Goal: Complete application form

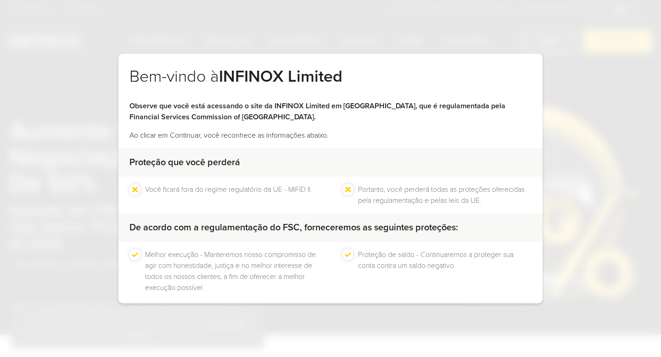
scroll to position [43, 0]
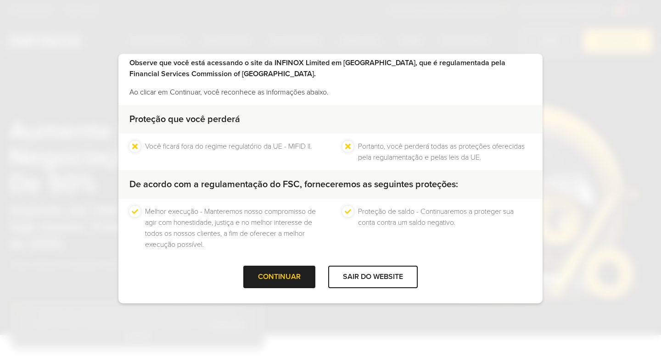
drag, startPoint x: 287, startPoint y: 274, endPoint x: 306, endPoint y: 222, distance: 55.3
click at [306, 222] on div "Bem-vindo à INFINOX Limited Observe que você está acessando o site da INFINOX L…" at bounding box center [330, 179] width 424 height 250
click at [306, 222] on li "Melhor execução - Manteremos nosso compromisso de agir com honestidade, justiça…" at bounding box center [231, 228] width 173 height 44
click at [279, 277] on div at bounding box center [279, 277] width 0 height 0
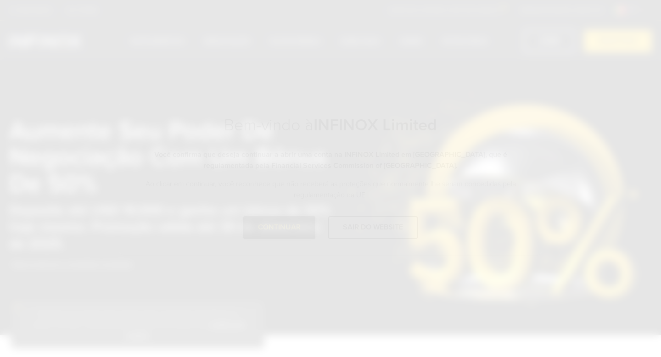
scroll to position [0, 0]
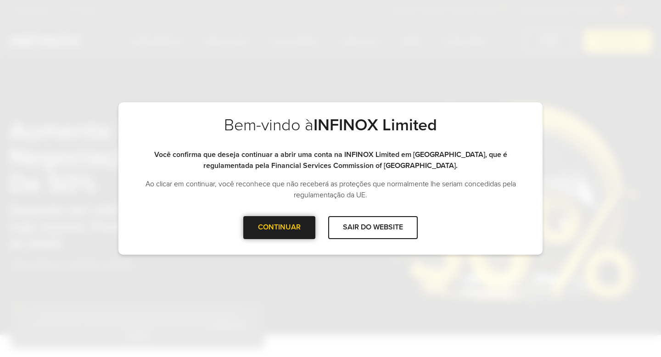
click at [294, 223] on div "CONTINUAR" at bounding box center [279, 227] width 72 height 22
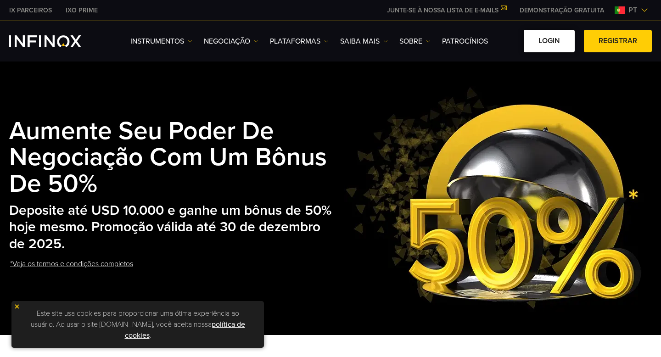
click at [555, 46] on link "Login" at bounding box center [548, 41] width 51 height 22
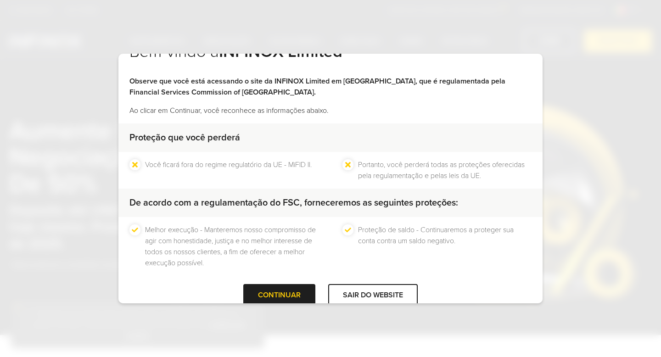
scroll to position [43, 0]
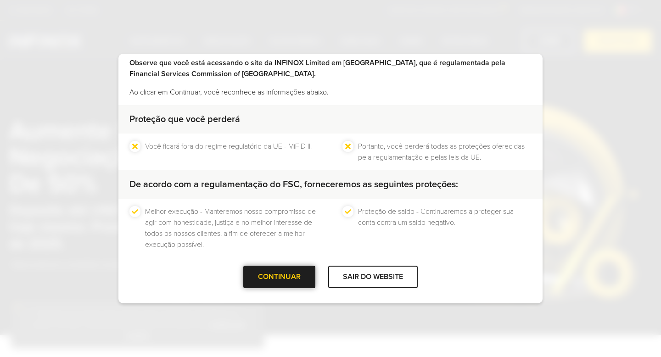
click at [286, 279] on div "CONTINUAR" at bounding box center [279, 277] width 72 height 22
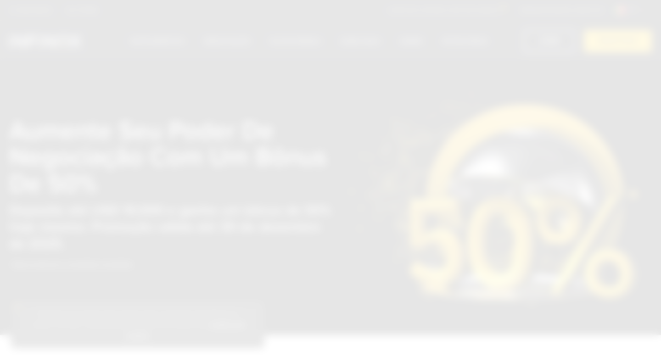
scroll to position [0, 0]
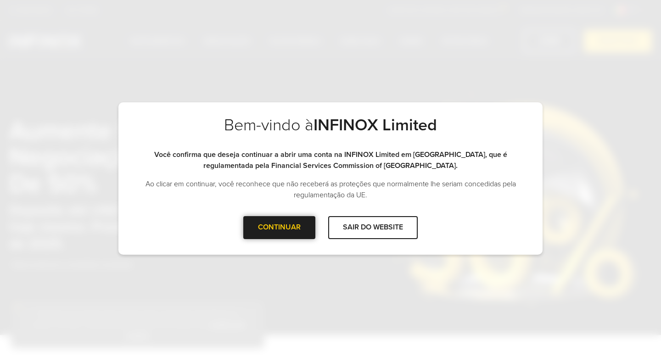
click at [279, 228] on div at bounding box center [279, 228] width 0 height 0
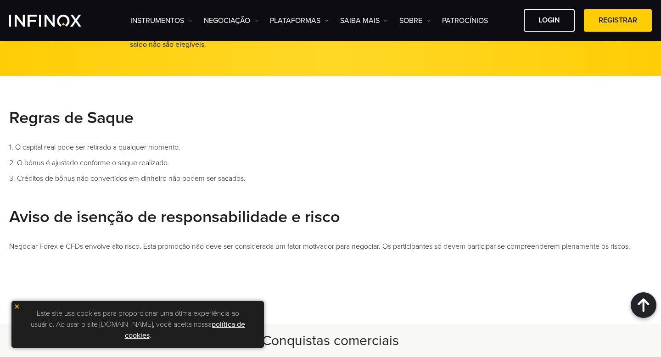
scroll to position [710, 0]
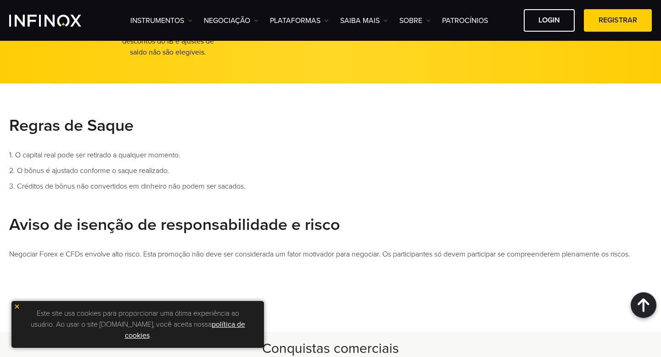
click at [17, 307] on img at bounding box center [17, 306] width 6 height 6
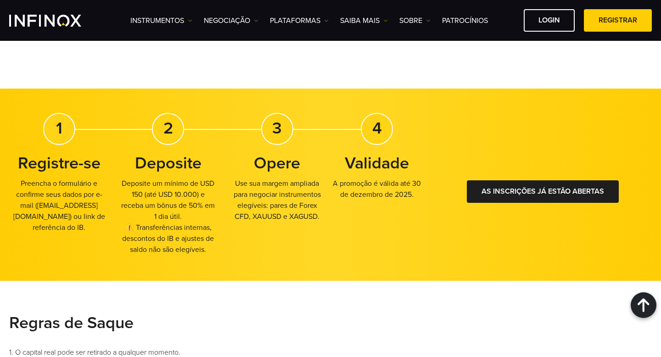
scroll to position [511, 0]
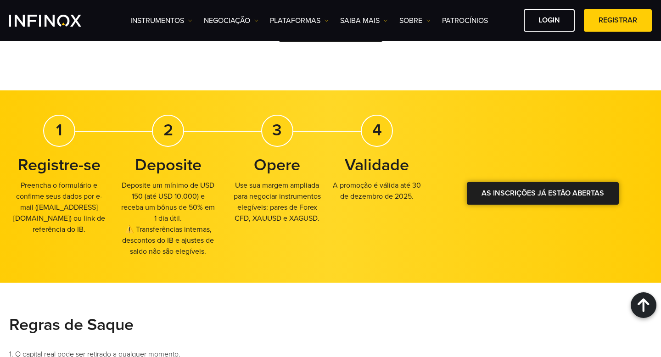
click at [515, 197] on link "As inscrições já estão abertas" at bounding box center [542, 193] width 152 height 22
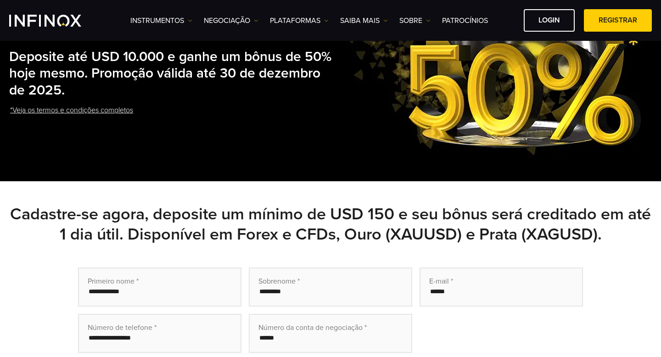
scroll to position [0, 0]
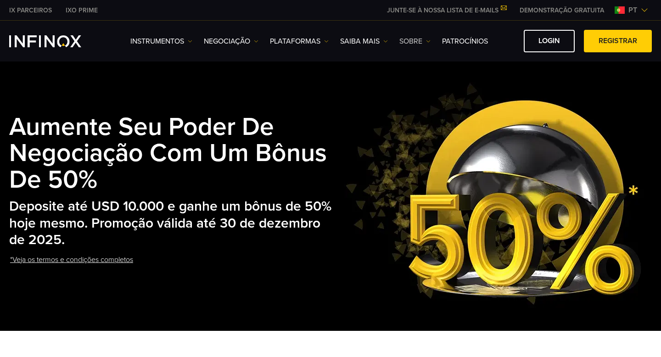
click at [428, 44] on link "SOBRE" at bounding box center [414, 41] width 31 height 11
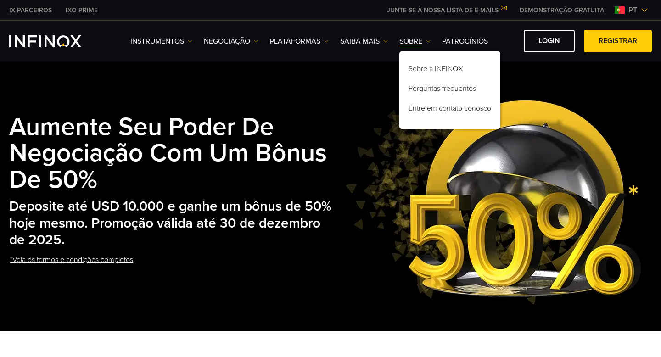
click at [494, 144] on img at bounding box center [493, 194] width 299 height 228
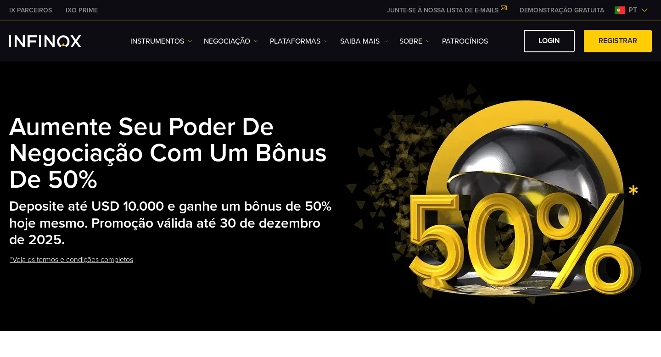
click at [67, 261] on link "*Veja os termos e condições completos" at bounding box center [71, 260] width 125 height 22
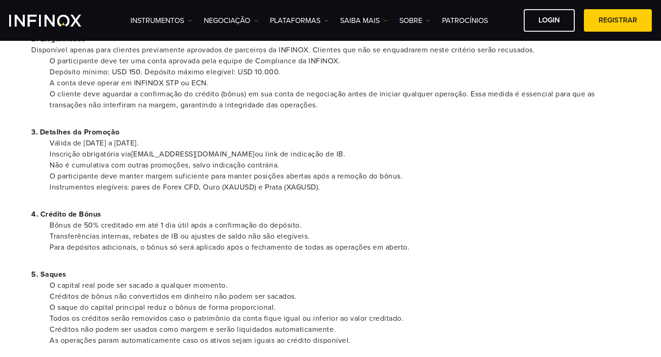
scroll to position [155, 0]
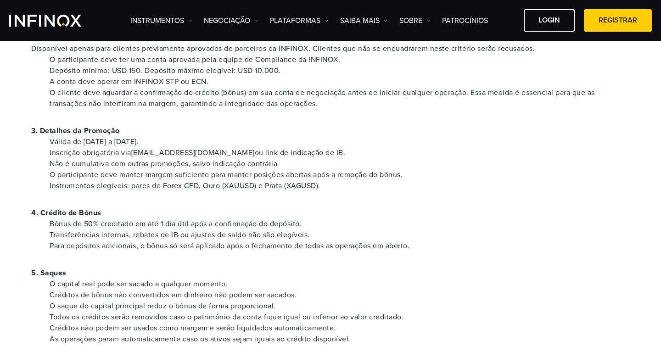
drag, startPoint x: 51, startPoint y: 167, endPoint x: 181, endPoint y: 157, distance: 129.7
click at [180, 157] on ul "Válida de 22 de setembro a 30 de dezembro de 2025. Inscrição obrigatória via pr…" at bounding box center [330, 163] width 598 height 55
click at [214, 162] on li "Não é cumulativa com outras promoções, salvo indicação contrária." at bounding box center [340, 163] width 580 height 11
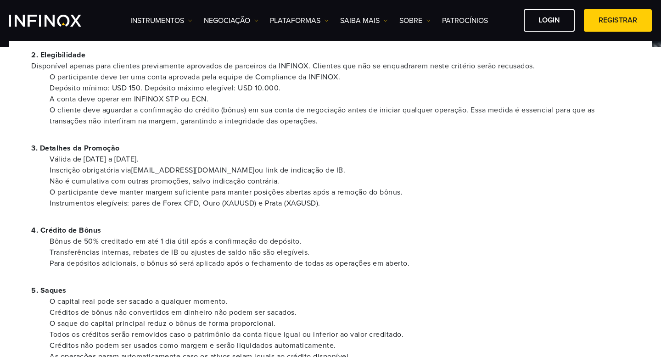
scroll to position [134, 0]
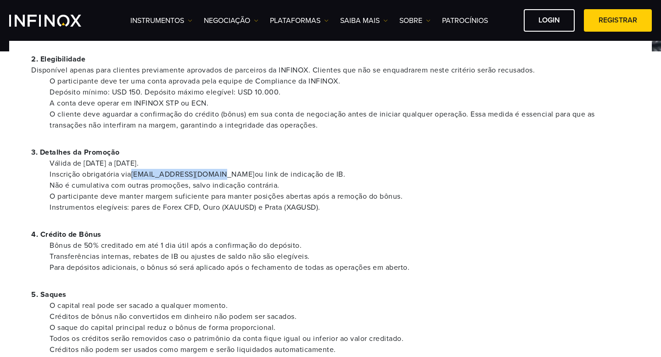
drag, startPoint x: 135, startPoint y: 174, endPoint x: 217, endPoint y: 174, distance: 81.6
click at [217, 174] on li "Inscrição obrigatória via promotions@infinox.com ou link de indicação de IB." at bounding box center [340, 174] width 580 height 11
copy li "[EMAIL_ADDRESS][DOMAIN_NAME]"
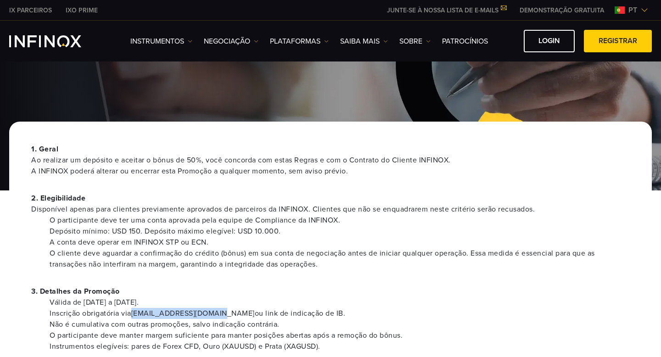
scroll to position [0, 0]
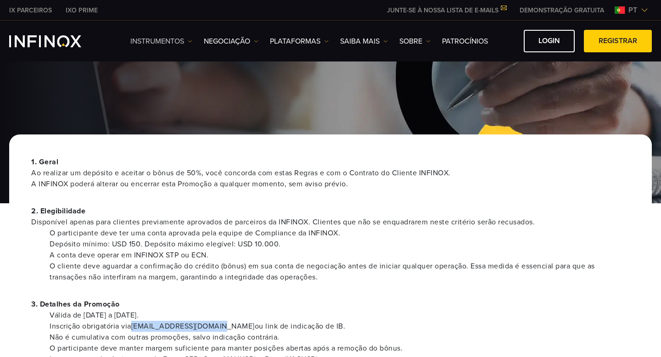
click at [172, 39] on link "Instrumentos" at bounding box center [161, 41] width 62 height 11
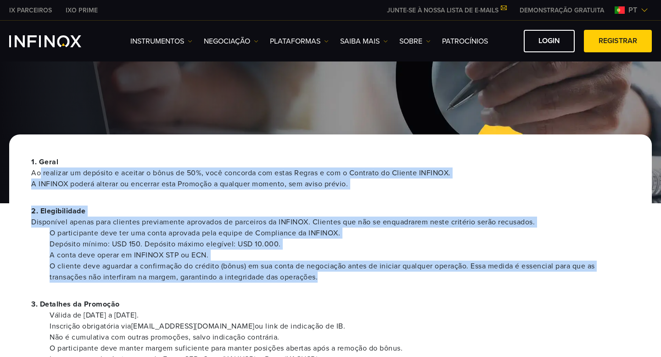
drag, startPoint x: 324, startPoint y: 277, endPoint x: 39, endPoint y: 172, distance: 304.6
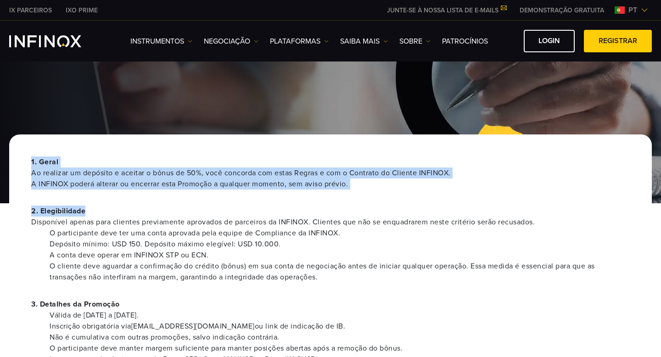
drag, startPoint x: 31, startPoint y: 158, endPoint x: 172, endPoint y: 218, distance: 153.5
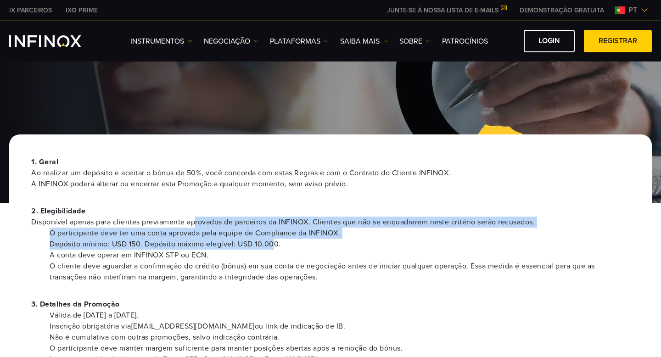
drag, startPoint x: 194, startPoint y: 221, endPoint x: 277, endPoint y: 245, distance: 85.9
click at [275, 245] on div "2. Elegibilidade Disponível apenas para clientes previamente aprovados de parce…" at bounding box center [330, 243] width 598 height 77
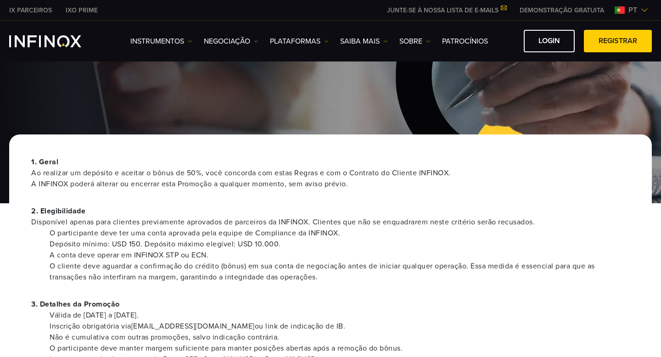
click at [322, 253] on li "A conta deve operar em INFINOX STP ou ECN." at bounding box center [340, 255] width 580 height 11
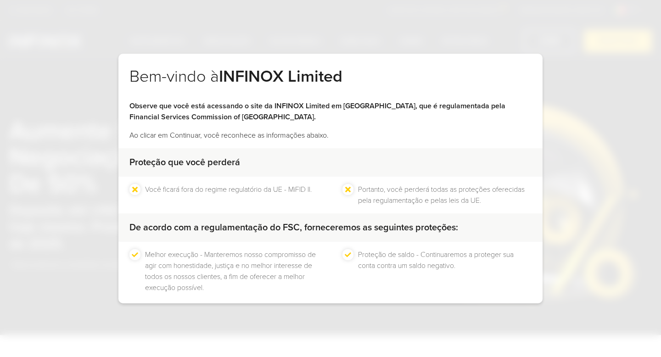
scroll to position [43, 0]
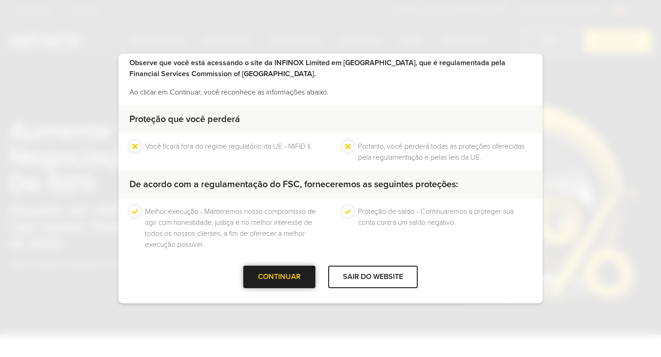
click at [274, 272] on div "CONTINUAR" at bounding box center [279, 277] width 72 height 22
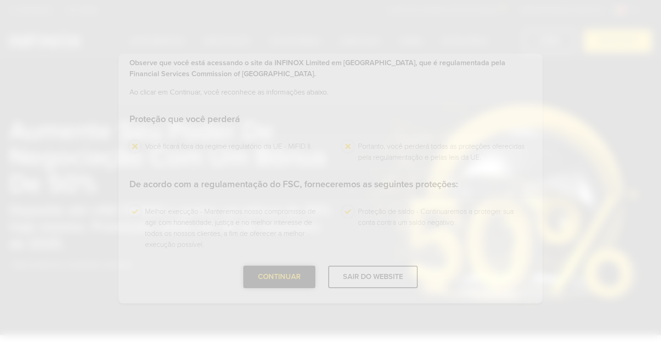
scroll to position [0, 0]
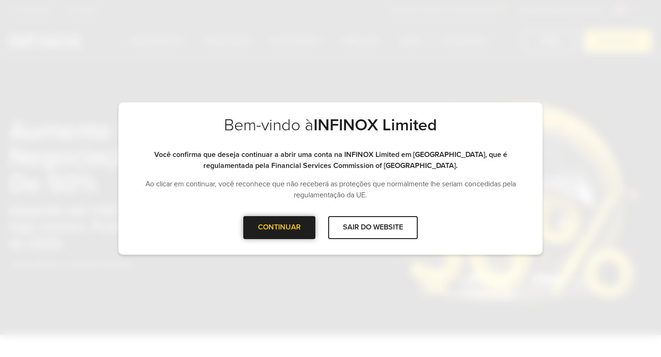
click at [289, 230] on div "CONTINUAR" at bounding box center [279, 227] width 72 height 22
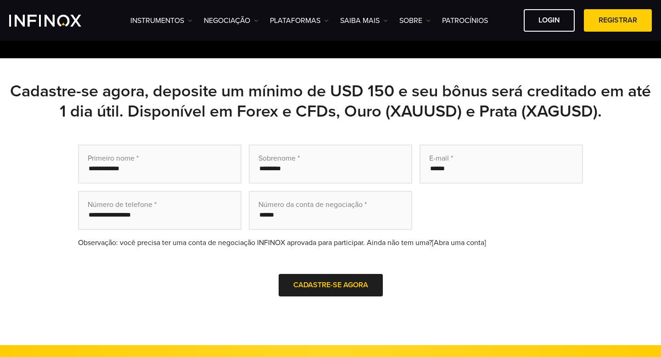
scroll to position [257, 0]
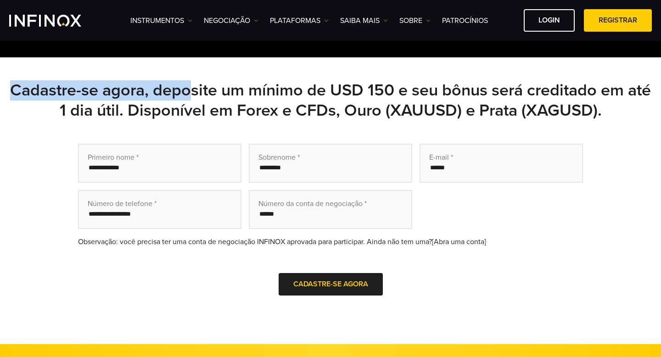
drag, startPoint x: 28, startPoint y: 88, endPoint x: 205, endPoint y: 98, distance: 177.3
click at [205, 98] on h2 "Cadastre-se agora, deposite um mínimo de USD 150 e seu bônus será creditado em …" at bounding box center [330, 100] width 642 height 40
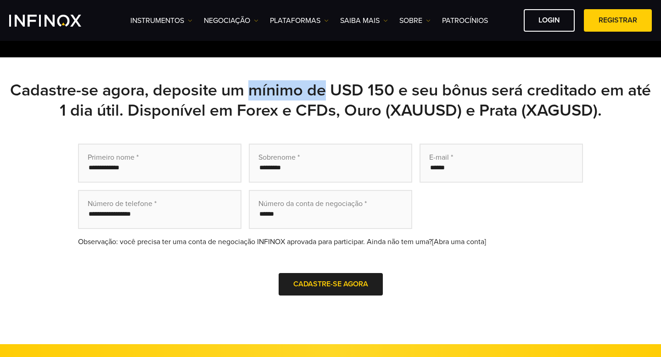
drag, startPoint x: 266, startPoint y: 87, endPoint x: 346, endPoint y: 87, distance: 80.3
click at [344, 88] on h2 "Cadastre-se agora, deposite um mínimo de USD 150 e seu bônus será creditado em …" at bounding box center [330, 100] width 642 height 40
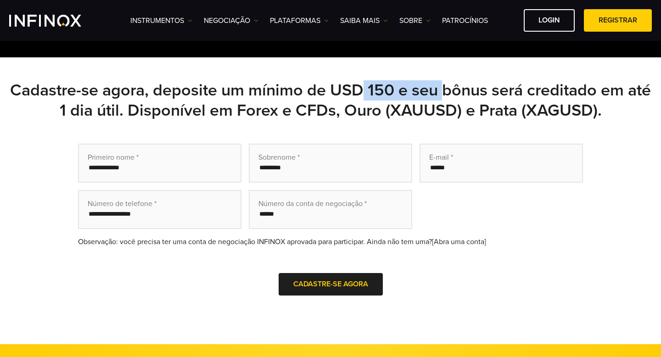
drag, startPoint x: 373, startPoint y: 86, endPoint x: 457, endPoint y: 86, distance: 83.5
click at [456, 86] on h2 "Cadastre-se agora, deposite um mínimo de USD 150 e seu bônus será creditado em …" at bounding box center [330, 100] width 642 height 40
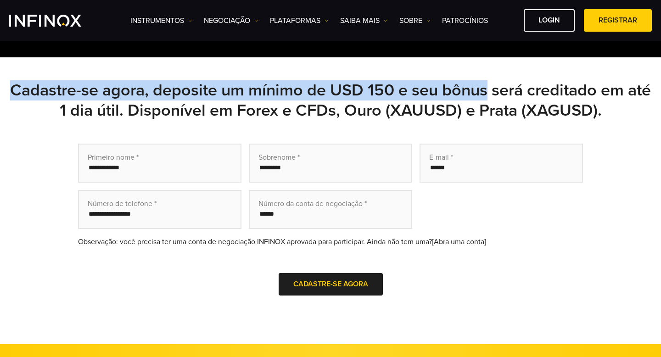
drag, startPoint x: 500, startPoint y: 86, endPoint x: 235, endPoint y: 75, distance: 265.4
click at [241, 75] on div "Cadastre-se agora, deposite um mínimo de USD 150 e seu bônus será creditado em …" at bounding box center [330, 200] width 661 height 287
click at [210, 90] on h2 "Cadastre-se agora, deposite um mínimo de USD 150 e seu bônus será creditado em …" at bounding box center [330, 100] width 642 height 40
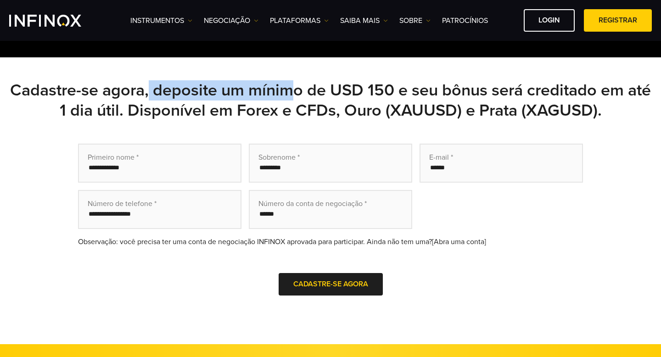
drag, startPoint x: 160, startPoint y: 90, endPoint x: 311, endPoint y: 92, distance: 151.4
click at [311, 92] on h2 "Cadastre-se agora, deposite um mínimo de USD 150 e seu bônus será creditado em …" at bounding box center [330, 100] width 642 height 40
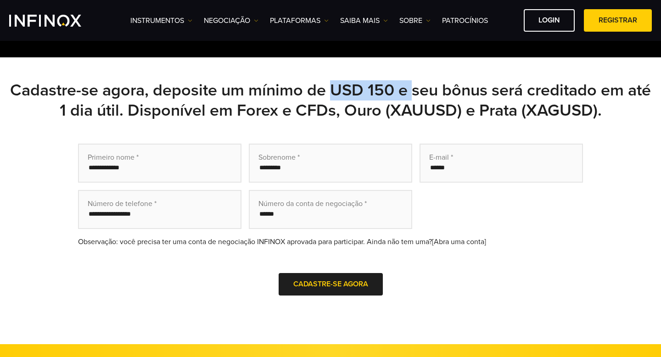
drag, startPoint x: 343, startPoint y: 90, endPoint x: 433, endPoint y: 91, distance: 89.5
click at [430, 91] on h2 "Cadastre-se agora, deposite um mínimo de USD 150 e seu bônus será creditado em …" at bounding box center [330, 100] width 642 height 40
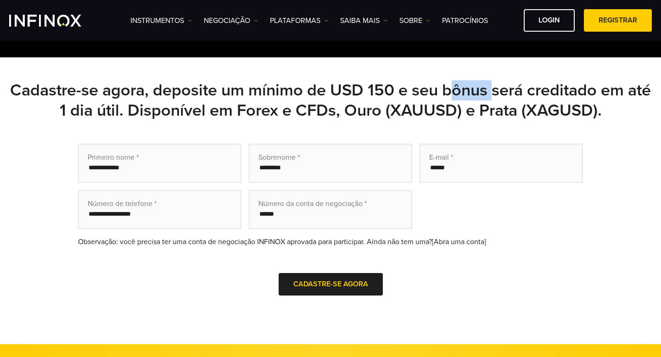
drag, startPoint x: 463, startPoint y: 91, endPoint x: 508, endPoint y: 91, distance: 45.0
click at [508, 91] on h2 "Cadastre-se agora, deposite um mínimo de USD 150 e seu bônus será creditado em …" at bounding box center [330, 100] width 642 height 40
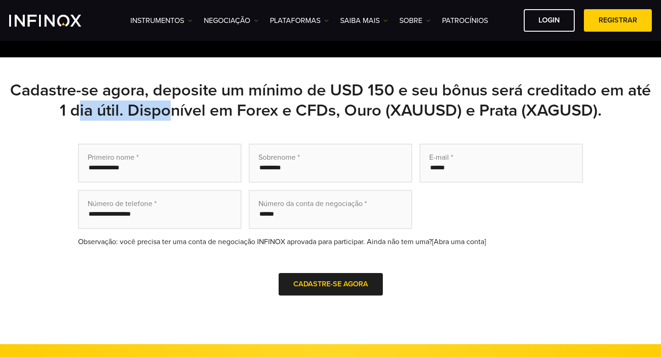
drag, startPoint x: 94, startPoint y: 111, endPoint x: 191, endPoint y: 111, distance: 96.8
click at [191, 111] on h2 "Cadastre-se agora, deposite um mínimo de USD 150 e seu bônus será creditado em …" at bounding box center [330, 100] width 642 height 40
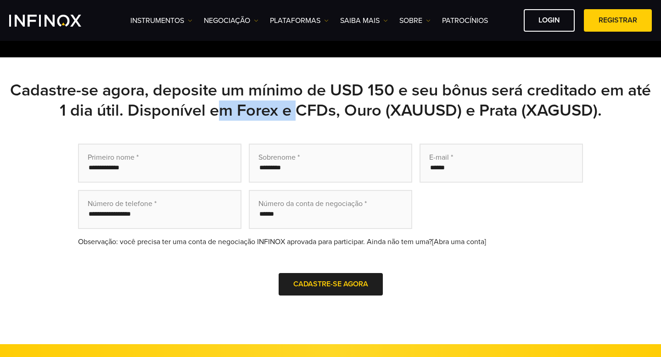
drag, startPoint x: 229, startPoint y: 112, endPoint x: 319, endPoint y: 112, distance: 89.9
click at [319, 112] on h2 "Cadastre-se agora, deposite um mínimo de USD 150 e seu bônus será creditado em …" at bounding box center [330, 100] width 642 height 40
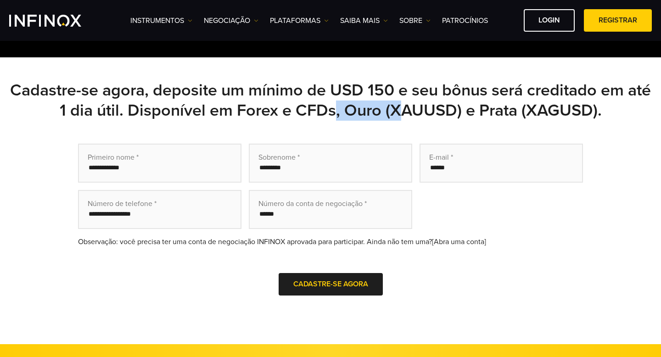
drag, startPoint x: 347, startPoint y: 111, endPoint x: 428, endPoint y: 111, distance: 80.7
click at [426, 111] on h2 "Cadastre-se agora, deposite um mínimo de USD 150 e seu bônus será creditado em …" at bounding box center [330, 100] width 642 height 40
drag, startPoint x: 470, startPoint y: 108, endPoint x: 525, endPoint y: 108, distance: 54.6
click at [525, 108] on h2 "Cadastre-se agora, deposite um mínimo de USD 150 e seu bônus será creditado em …" at bounding box center [330, 100] width 642 height 40
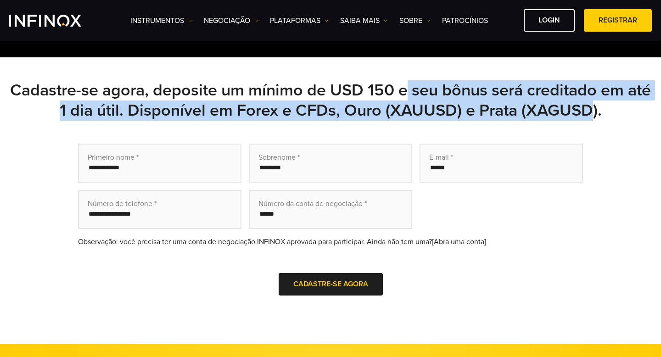
drag, startPoint x: 601, startPoint y: 111, endPoint x: 410, endPoint y: 101, distance: 191.5
click at [410, 101] on h2 "Cadastre-se agora, deposite um mínimo de USD 150 e seu bônus será creditado em …" at bounding box center [330, 100] width 642 height 40
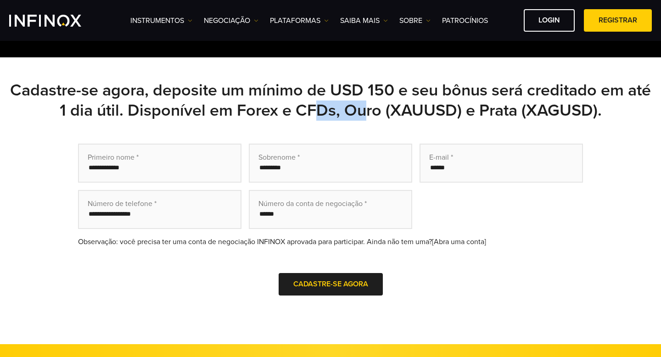
drag, startPoint x: 376, startPoint y: 108, endPoint x: 328, endPoint y: 108, distance: 47.2
click at [330, 108] on h2 "Cadastre-se agora, deposite um mínimo de USD 150 e seu bônus será creditado em …" at bounding box center [330, 100] width 642 height 40
click at [266, 105] on h2 "Cadastre-se agora, deposite um mínimo de USD 150 e seu bônus será creditado em …" at bounding box center [330, 100] width 642 height 40
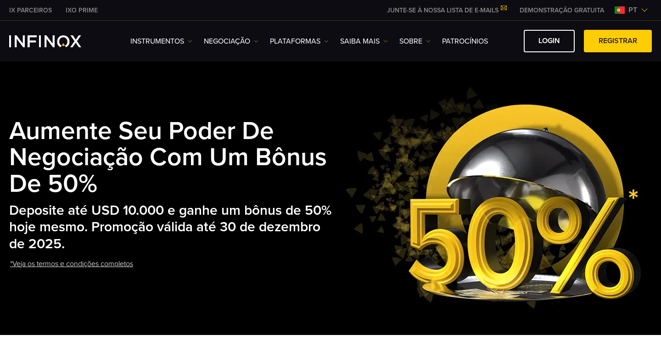
click at [75, 261] on link "*Veja os termos e condições completos" at bounding box center [71, 264] width 125 height 22
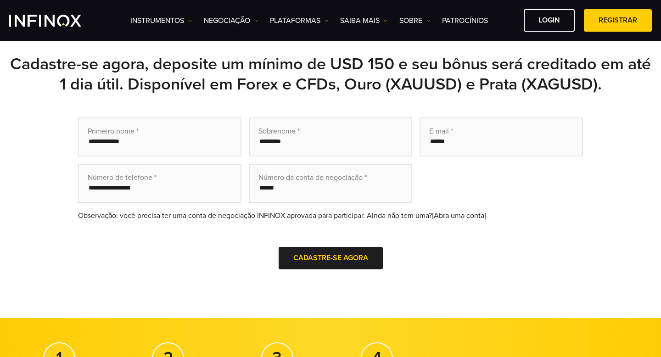
scroll to position [283, 0]
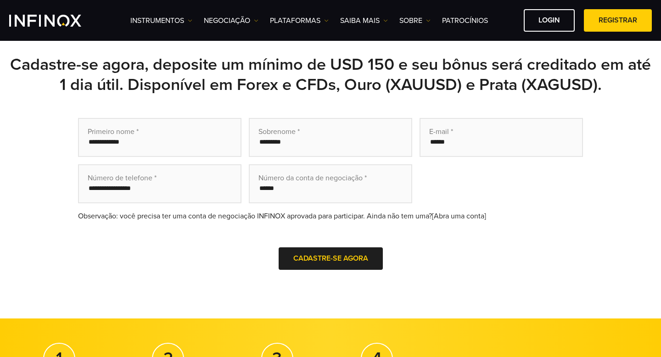
click at [294, 190] on input "text" at bounding box center [330, 183] width 163 height 39
click at [189, 146] on input "text" at bounding box center [159, 137] width 163 height 39
type input "******"
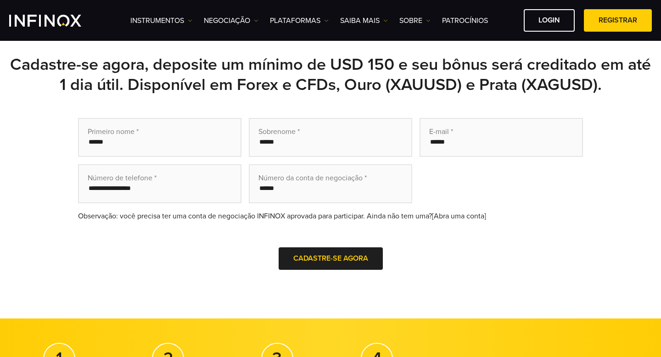
type input "*********"
click at [456, 143] on input "email" at bounding box center [500, 137] width 163 height 39
click at [455, 142] on input "email" at bounding box center [500, 137] width 163 height 39
type input "**********"
click at [337, 178] on input "text" at bounding box center [330, 183] width 163 height 39
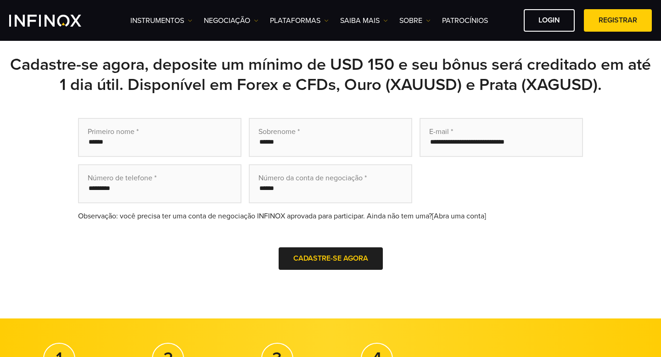
paste input "********"
type input "********"
click at [312, 260] on span "Cadastre-se agora" at bounding box center [330, 258] width 75 height 9
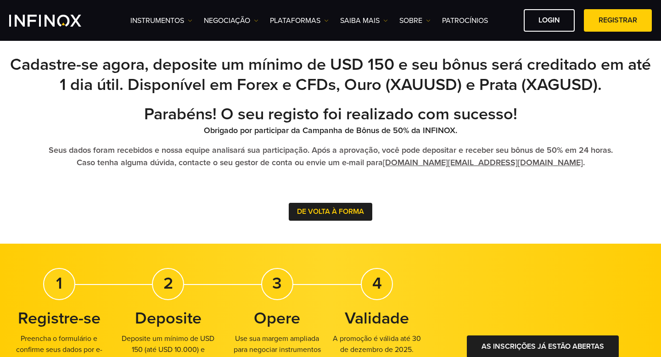
click at [337, 212] on button "DE VOLTA À FORMA" at bounding box center [330, 212] width 83 height 18
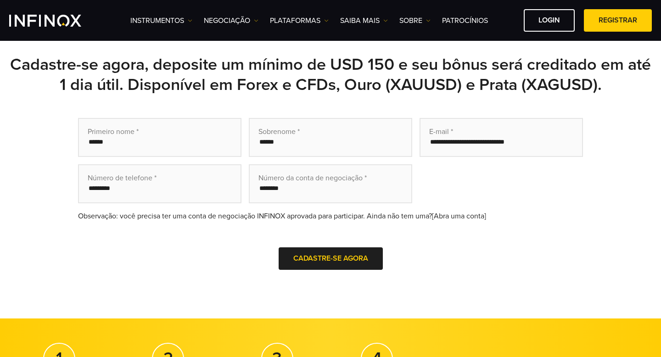
click at [161, 134] on input "******" at bounding box center [159, 137] width 163 height 39
type input "******"
type input "*********"
click at [276, 192] on input "********" at bounding box center [330, 183] width 163 height 39
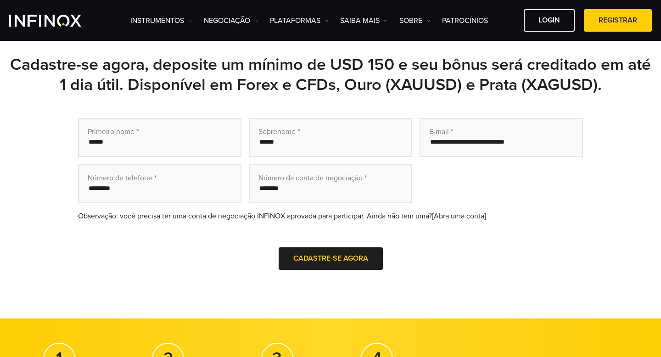
click at [451, 149] on input "**********" at bounding box center [500, 137] width 163 height 39
type input "**********"
click at [288, 196] on input "********" at bounding box center [330, 183] width 163 height 39
click at [312, 192] on input "********" at bounding box center [330, 183] width 163 height 39
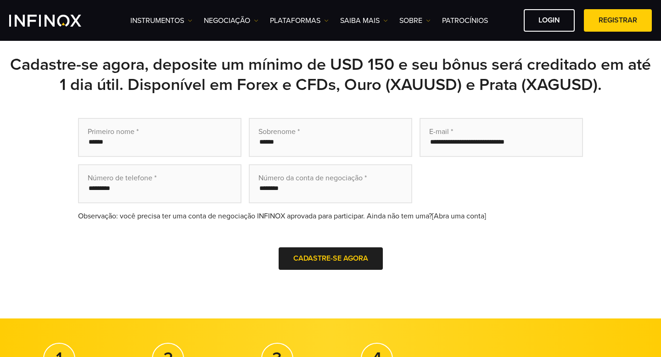
paste input "text"
type input "********"
click at [325, 258] on span "Cadastre-se agora" at bounding box center [330, 258] width 75 height 9
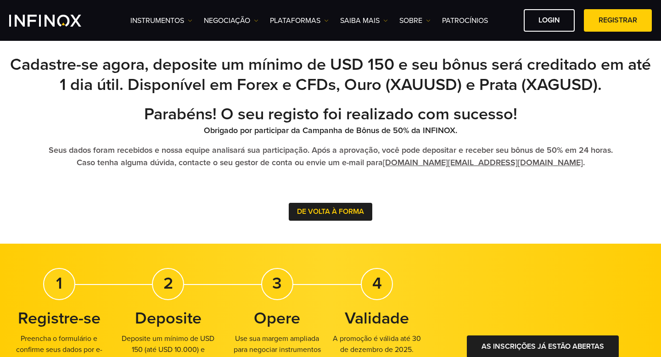
click at [336, 217] on button "DE VOLTA À FORMA" at bounding box center [330, 212] width 83 height 18
